Goal: Information Seeking & Learning: Learn about a topic

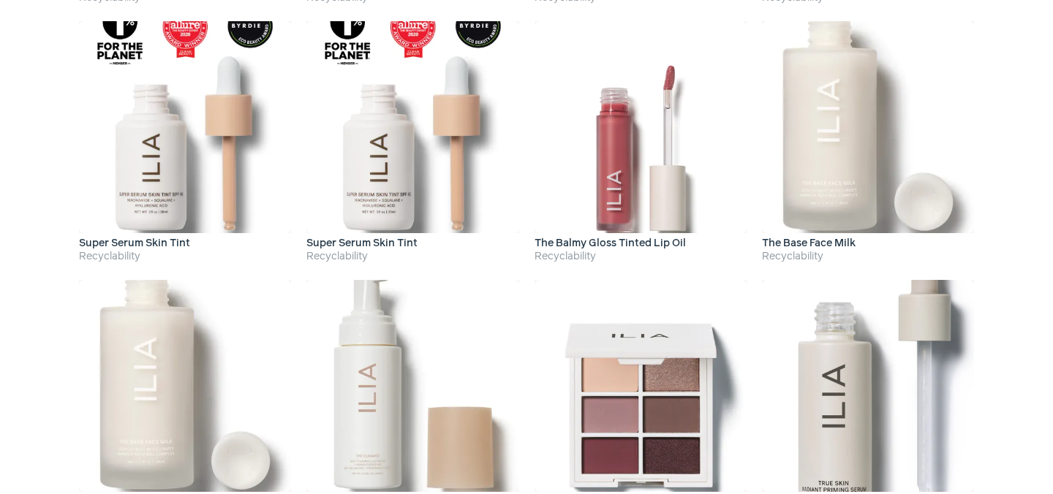
scroll to position [1384, 0]
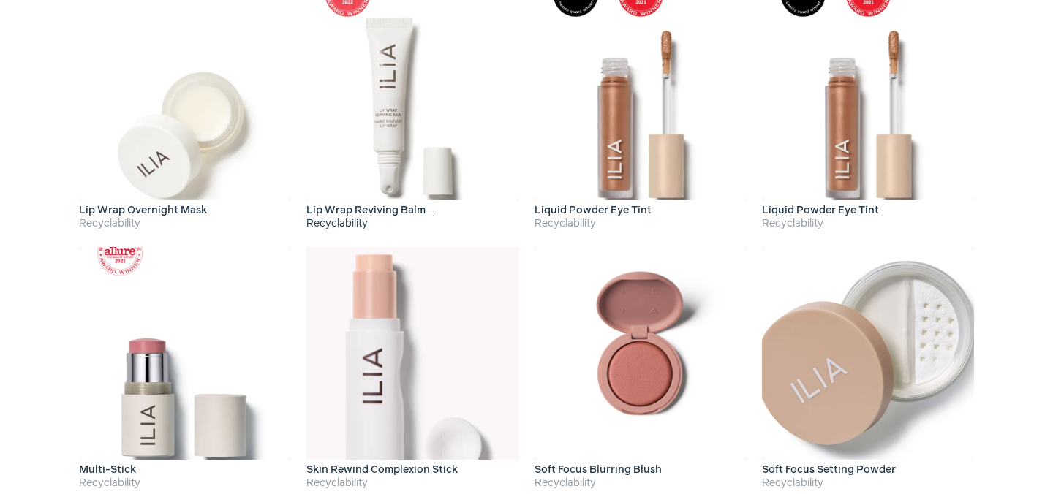
click at [408, 78] on img at bounding box center [412, 94] width 212 height 212
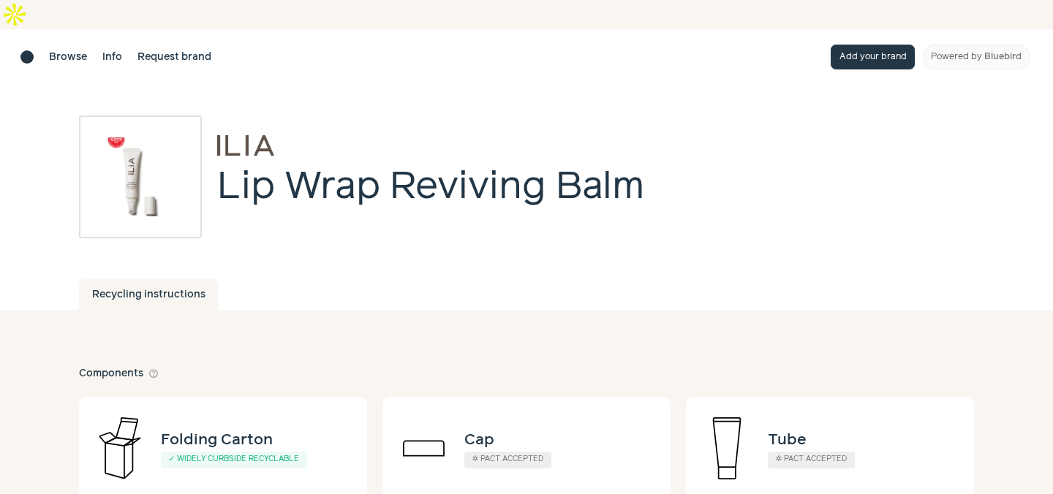
click at [347, 164] on h1 "Lip Wrap Reviving Balm" at bounding box center [430, 188] width 427 height 48
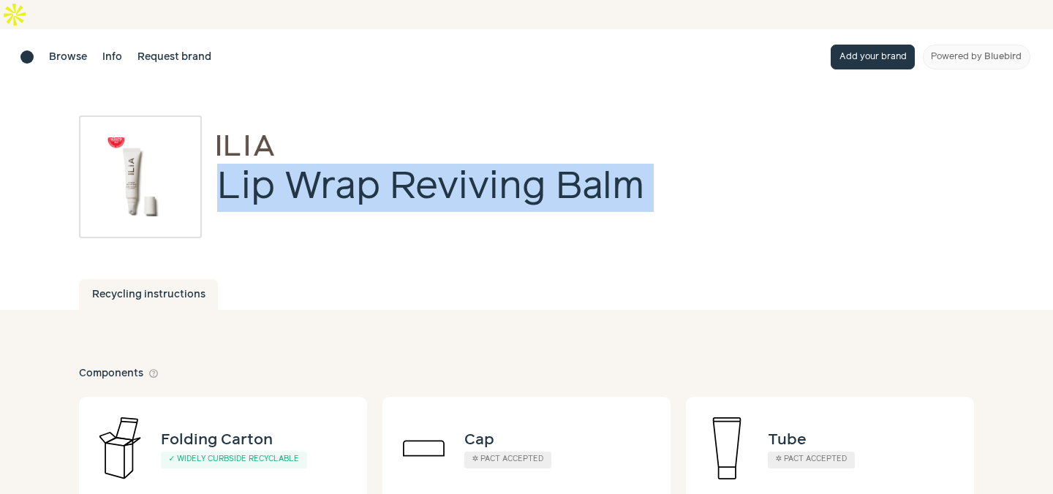
click at [347, 164] on h1 "Lip Wrap Reviving Balm" at bounding box center [430, 188] width 427 height 48
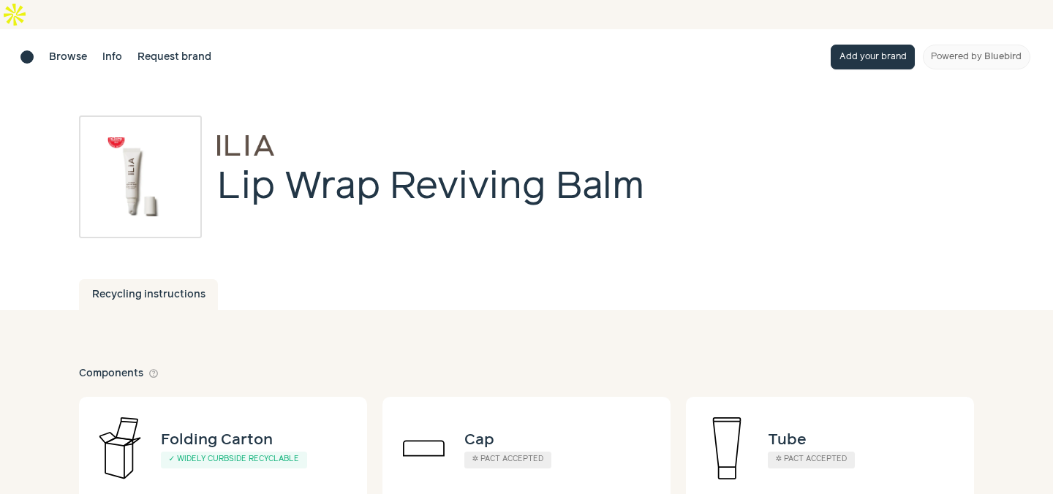
click at [693, 154] on div "Lip Wrap Reviving Balm" at bounding box center [526, 177] width 895 height 123
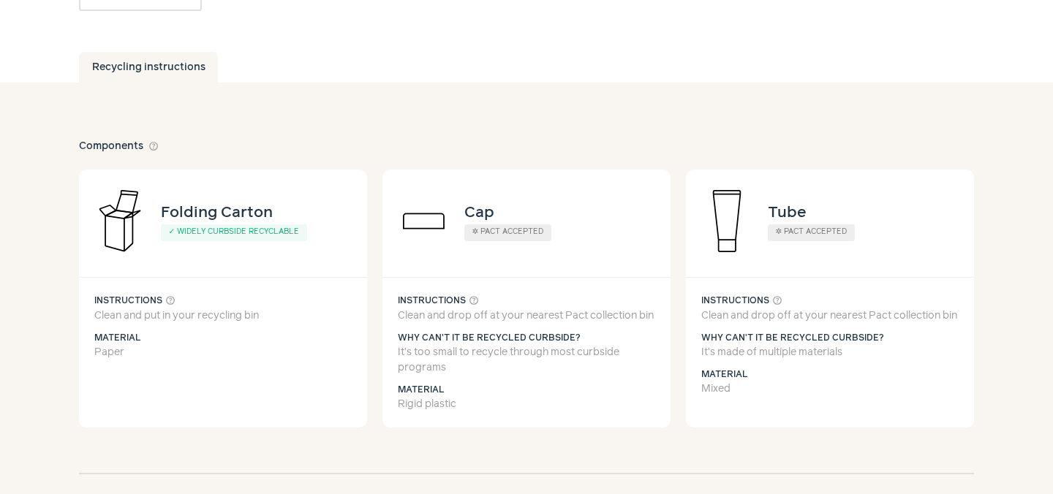
scroll to position [231, 0]
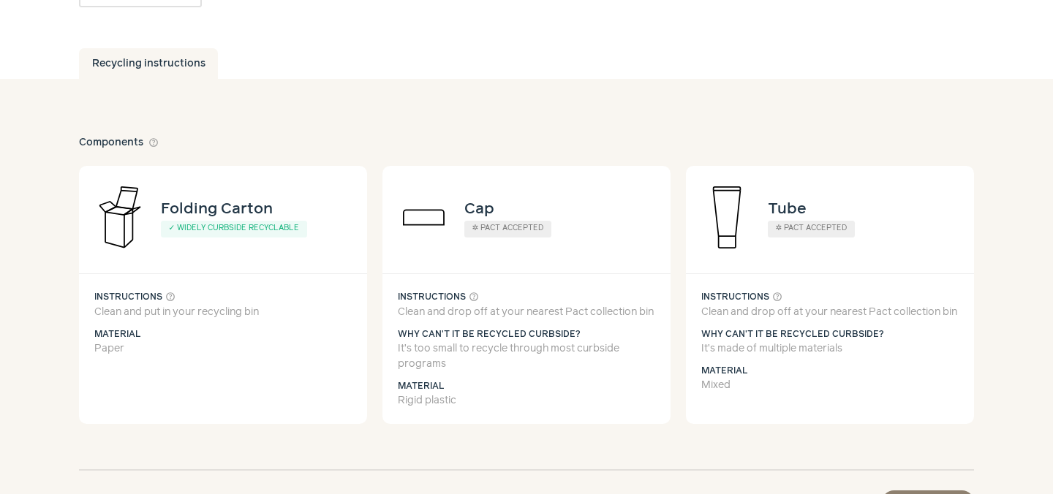
click at [371, 135] on div "Components help_outline" at bounding box center [526, 142] width 895 height 15
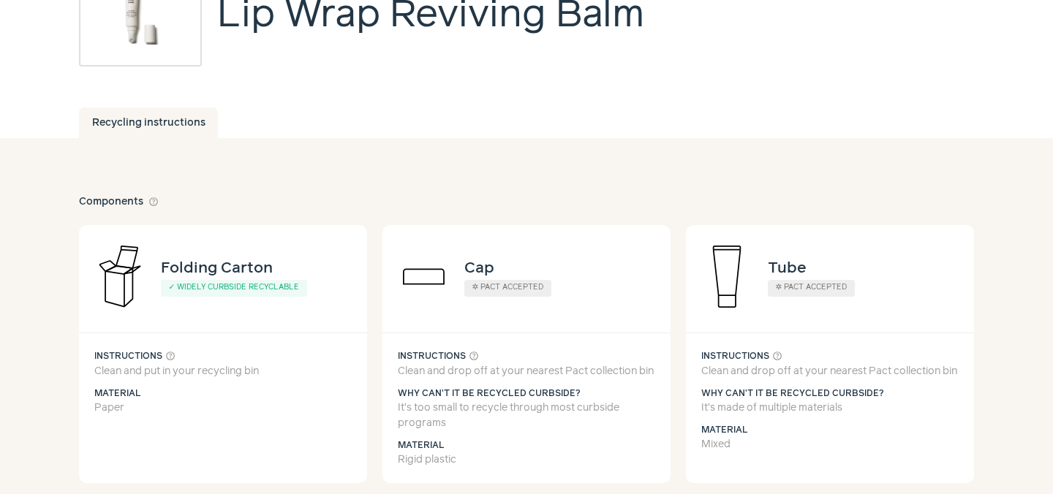
scroll to position [0, 0]
